Goal: Book appointment/travel/reservation

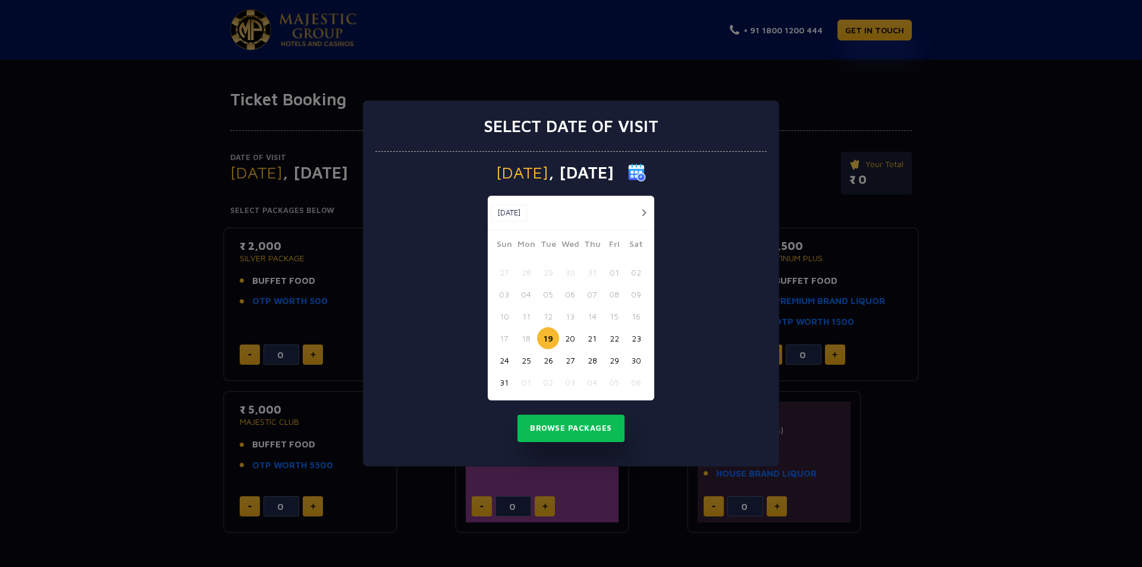
click at [574, 365] on button "27" at bounding box center [570, 360] width 22 height 22
click at [587, 430] on button "Browse Packages" at bounding box center [571, 428] width 107 height 27
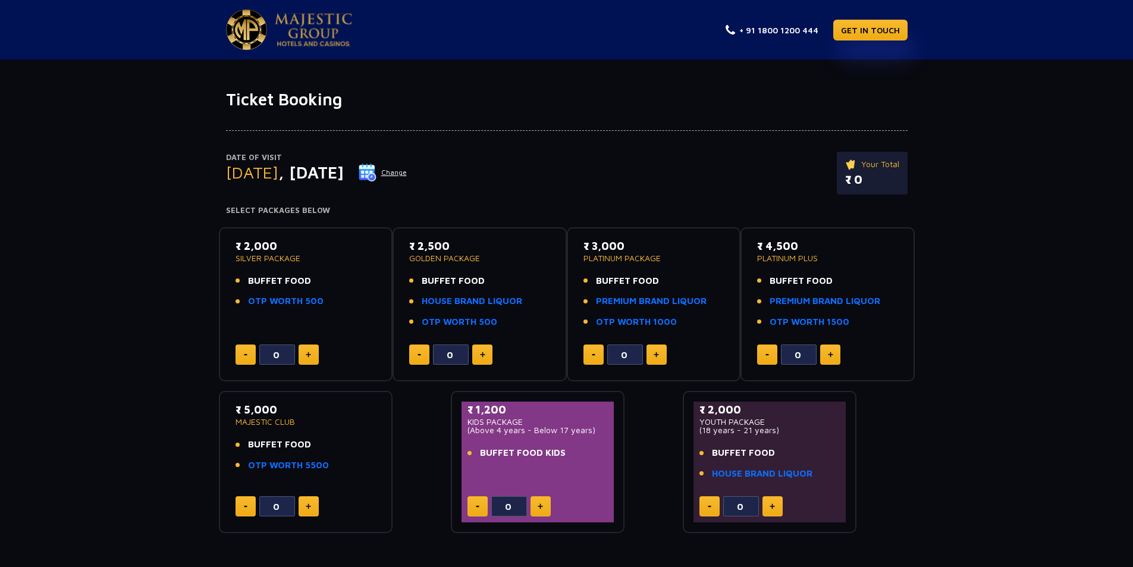
click at [267, 408] on p "₹ 5,000" at bounding box center [306, 410] width 141 height 16
click at [306, 435] on div "₹ 5,000 MAJESTIC CLUB BUFFET FOOD OTP WORTH 5500" at bounding box center [306, 440] width 141 height 77
click at [830, 302] on link "PREMIUM BRAND LIQUOR" at bounding box center [825, 301] width 111 height 14
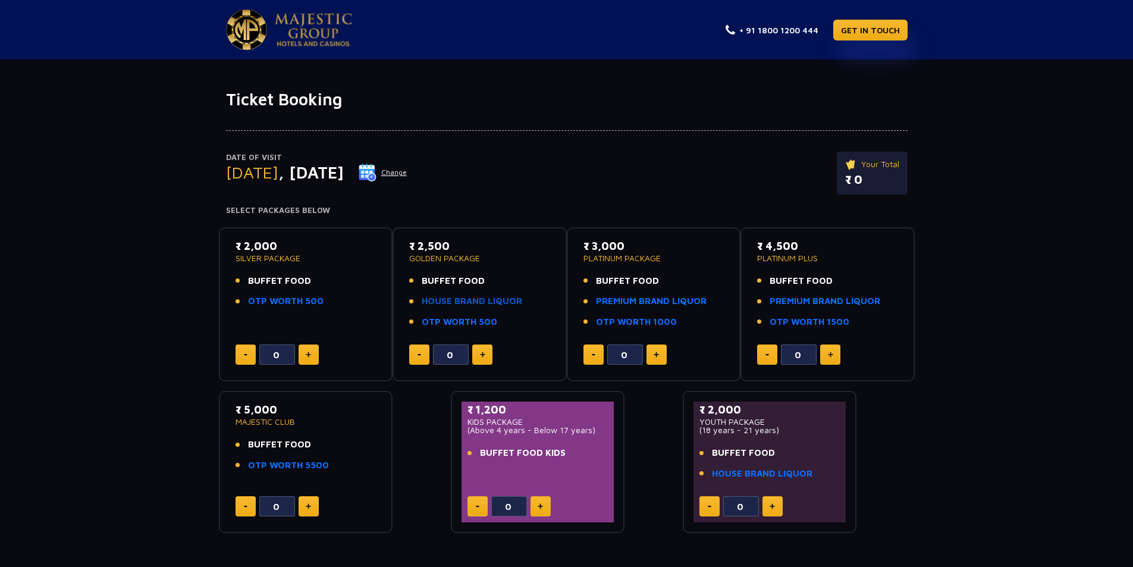
click at [496, 305] on link "HOUSE BRAND LIQUOR" at bounding box center [472, 301] width 101 height 14
